Goal: Find specific page/section

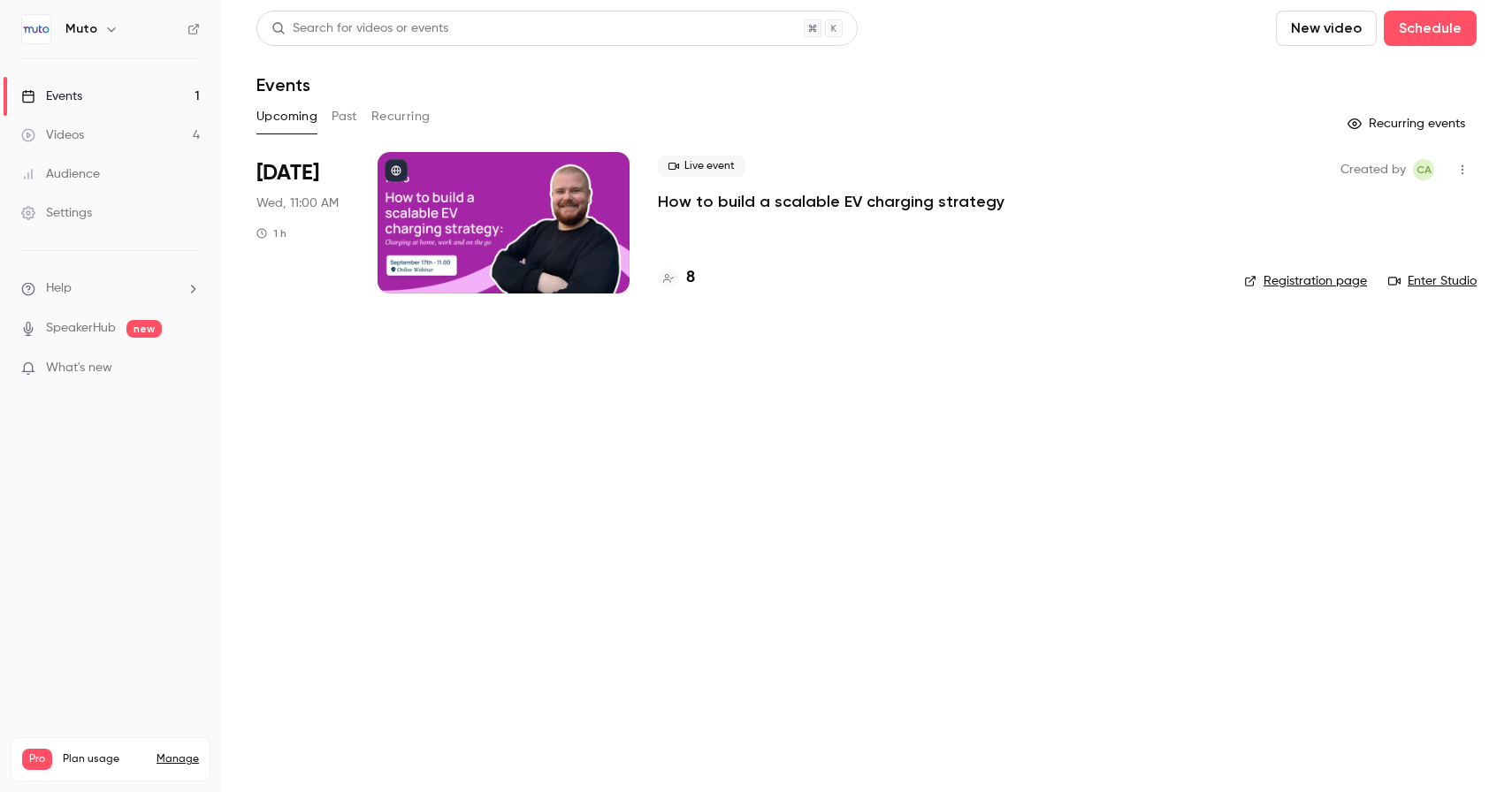
click at [744, 199] on p "How to build a scalable EV charging strategy" at bounding box center [831, 201] width 347 height 21
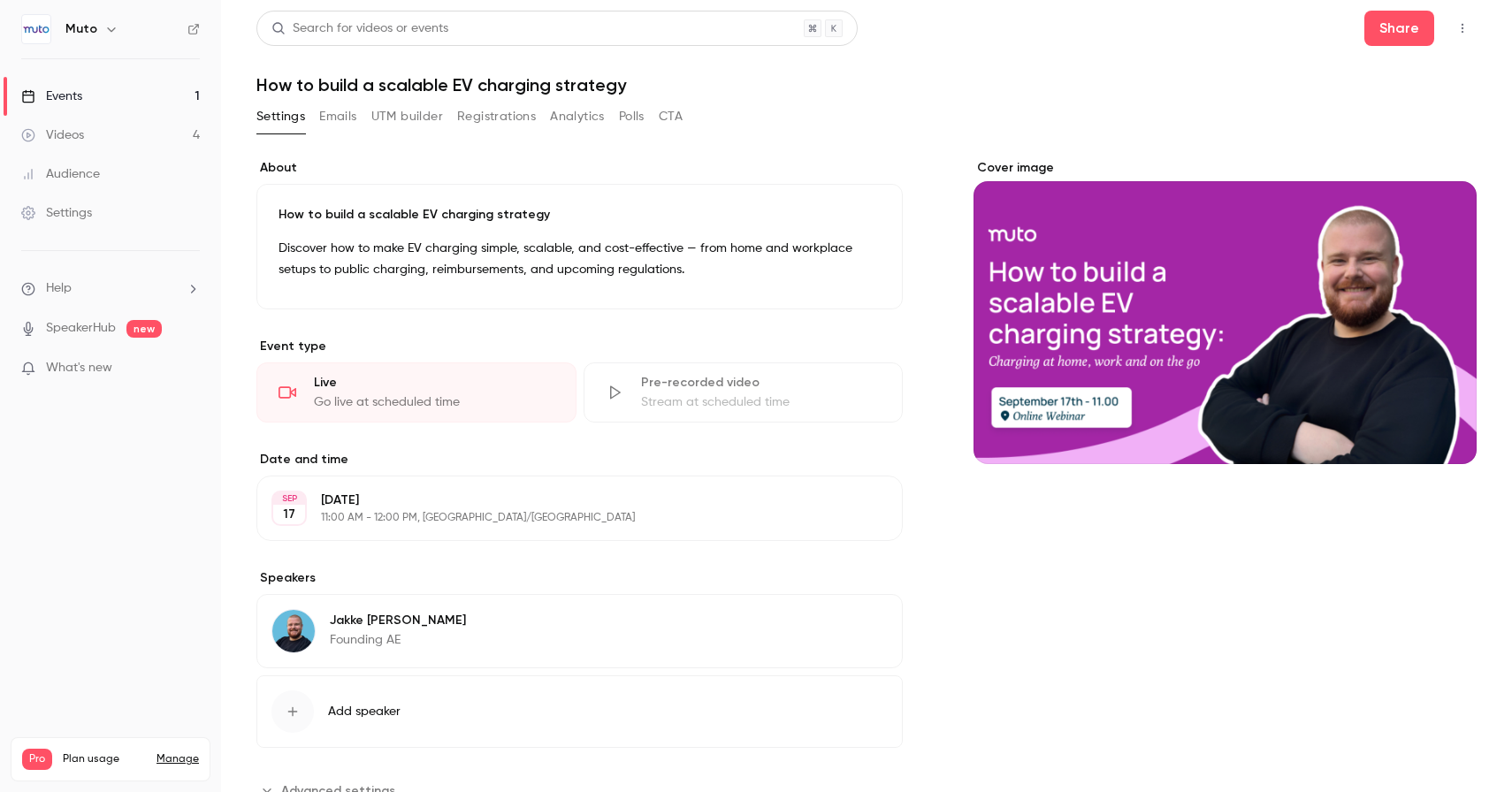
scroll to position [65, 0]
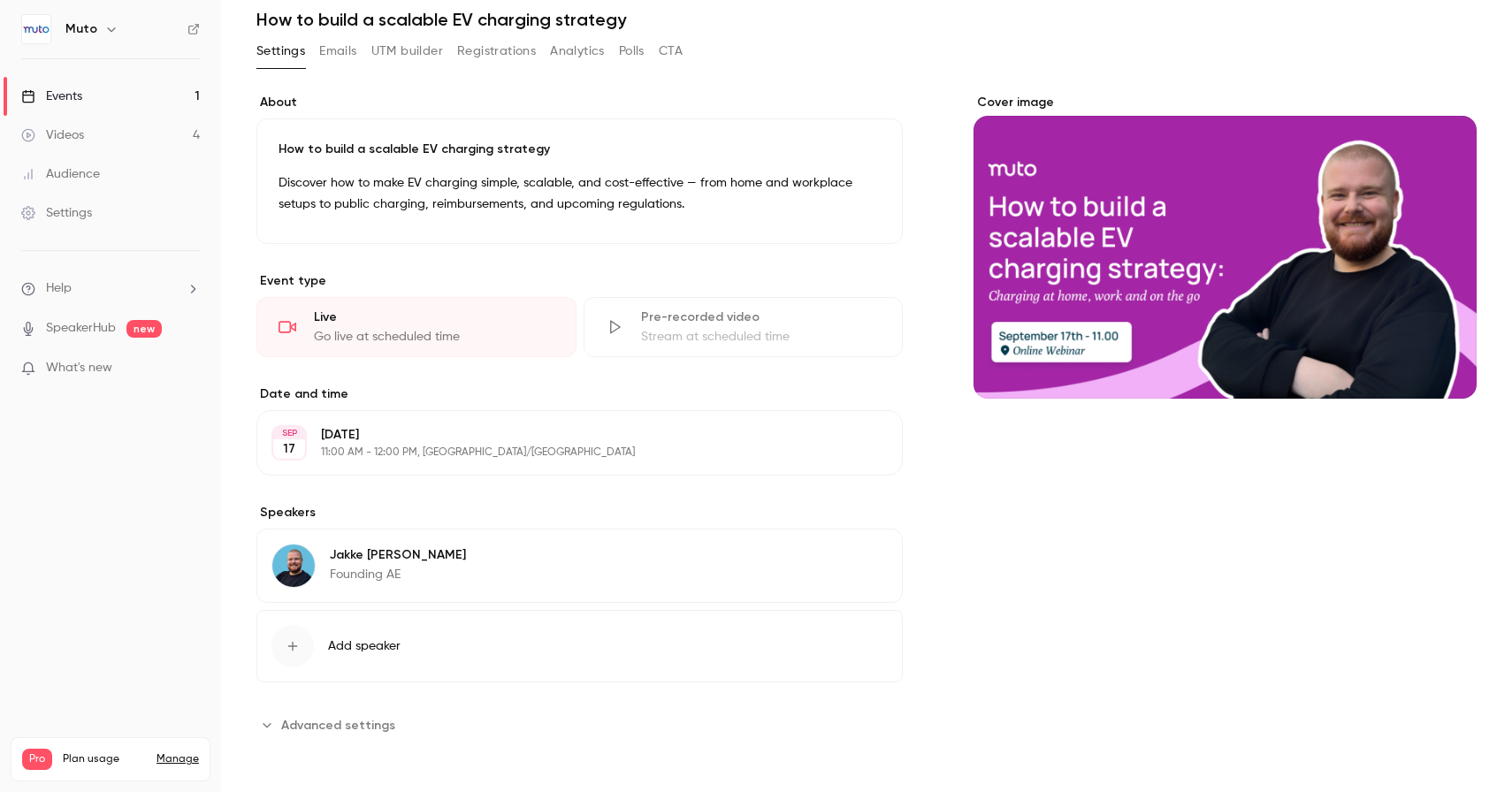
click at [458, 55] on button "Registrations" at bounding box center [496, 51] width 79 height 28
